Goal: Task Accomplishment & Management: Manage account settings

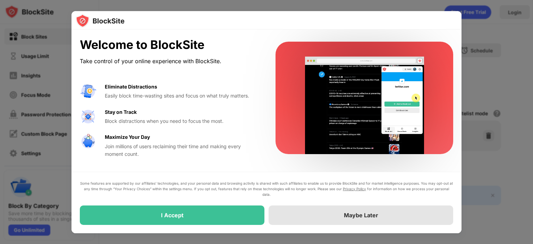
click at [315, 221] on div "Maybe Later" at bounding box center [360, 214] width 185 height 19
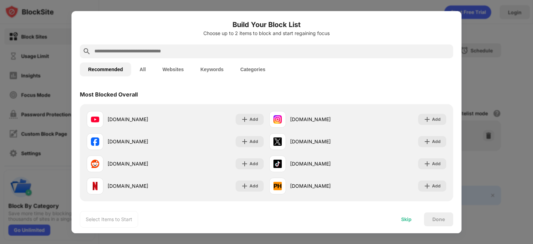
click at [407, 221] on div "Skip" at bounding box center [406, 219] width 10 height 6
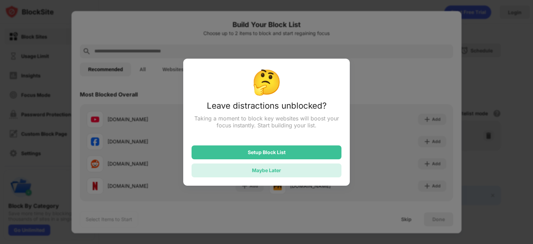
click at [272, 172] on div "Maybe Later" at bounding box center [266, 170] width 29 height 6
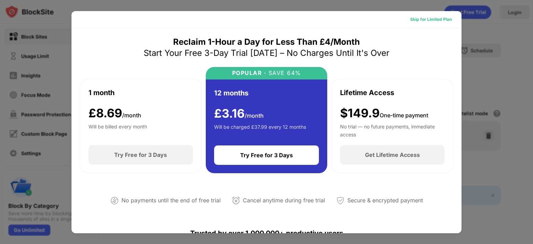
click at [426, 18] on div "Skip for Limited Plan" at bounding box center [431, 19] width 42 height 7
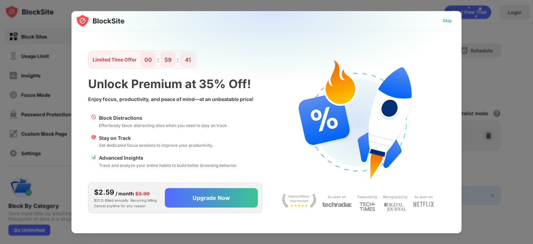
click at [447, 19] on div "Skip" at bounding box center [447, 20] width 9 height 7
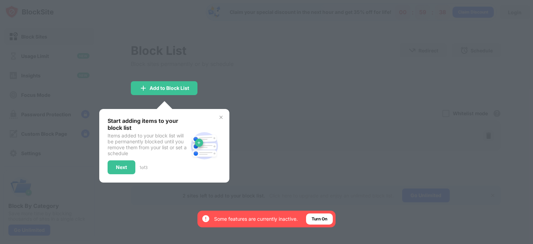
click at [331, 148] on div at bounding box center [266, 122] width 533 height 244
click at [219, 120] on div "Start adding items to your block list Items added to your block list will be pe…" at bounding box center [164, 145] width 113 height 57
click at [220, 116] on img at bounding box center [221, 117] width 6 height 6
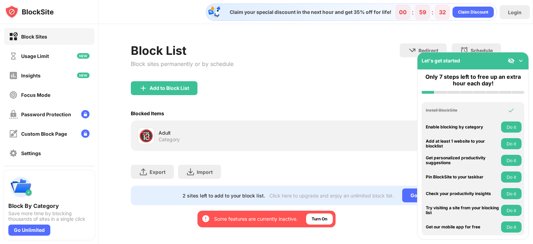
click at [289, 71] on div "Block List Block sites permanently or by schedule Redirect Choose a site to be …" at bounding box center [316, 62] width 370 height 38
click at [520, 63] on img at bounding box center [520, 60] width 7 height 7
